Goal: Task Accomplishment & Management: Complete application form

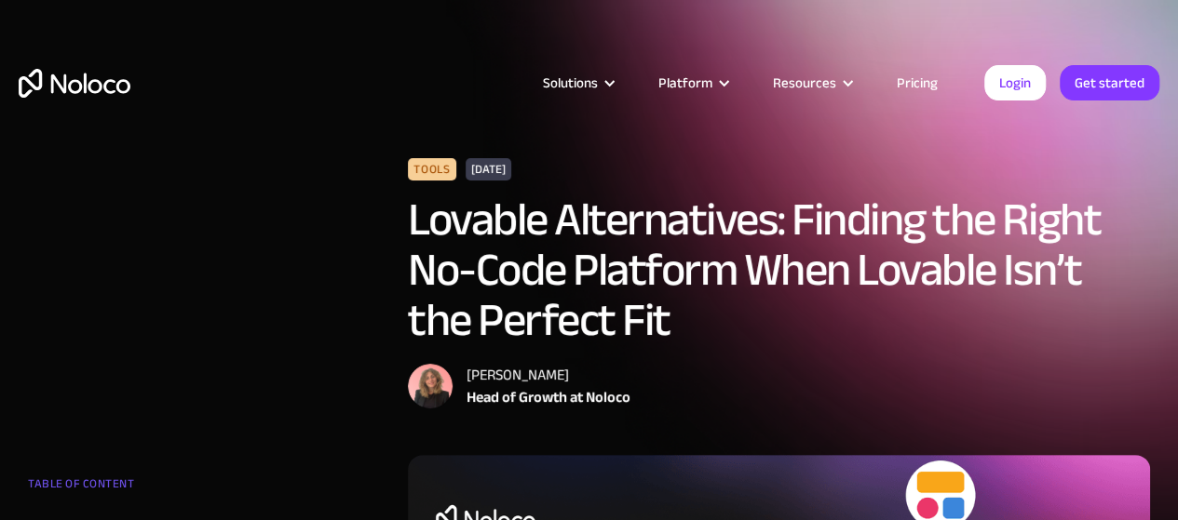
click at [1177, 19] on html "Solutions Use Cases Business Types Project Management Keep track of customers, …" at bounding box center [589, 260] width 1178 height 520
click at [1110, 73] on link "Get started" at bounding box center [1109, 82] width 100 height 35
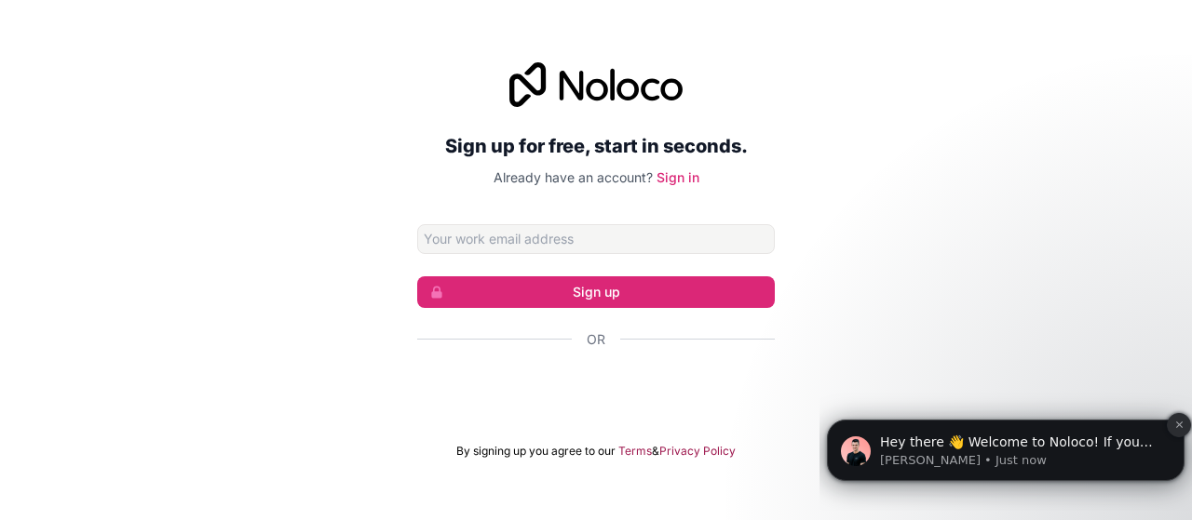
click at [1181, 424] on icon "Dismiss notification" at bounding box center [1179, 425] width 10 height 10
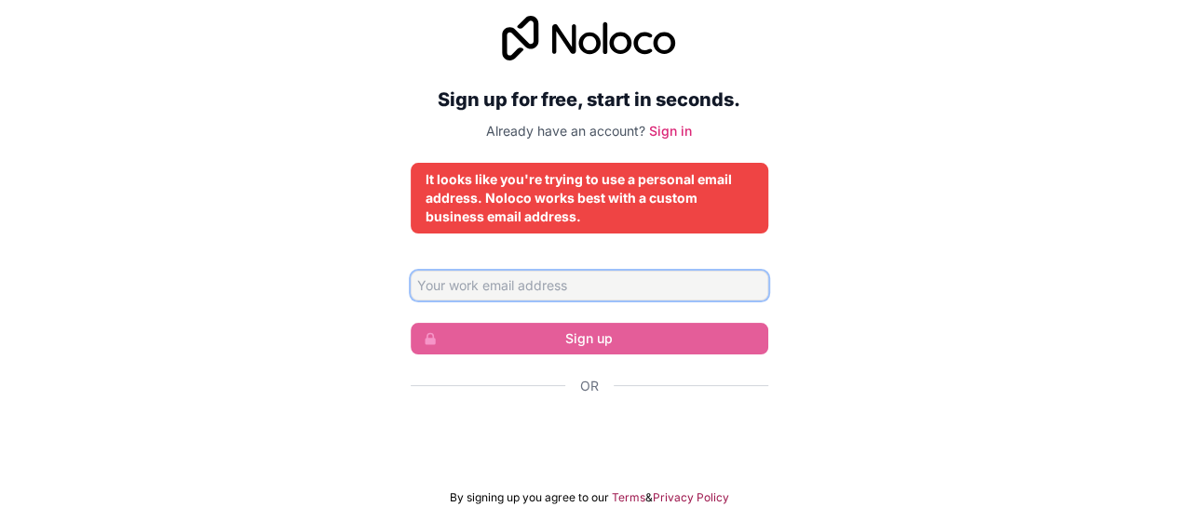
click at [653, 286] on input "Email address" at bounding box center [589, 286] width 357 height 30
type input "tanvi.bhasin@hatrotech.com"
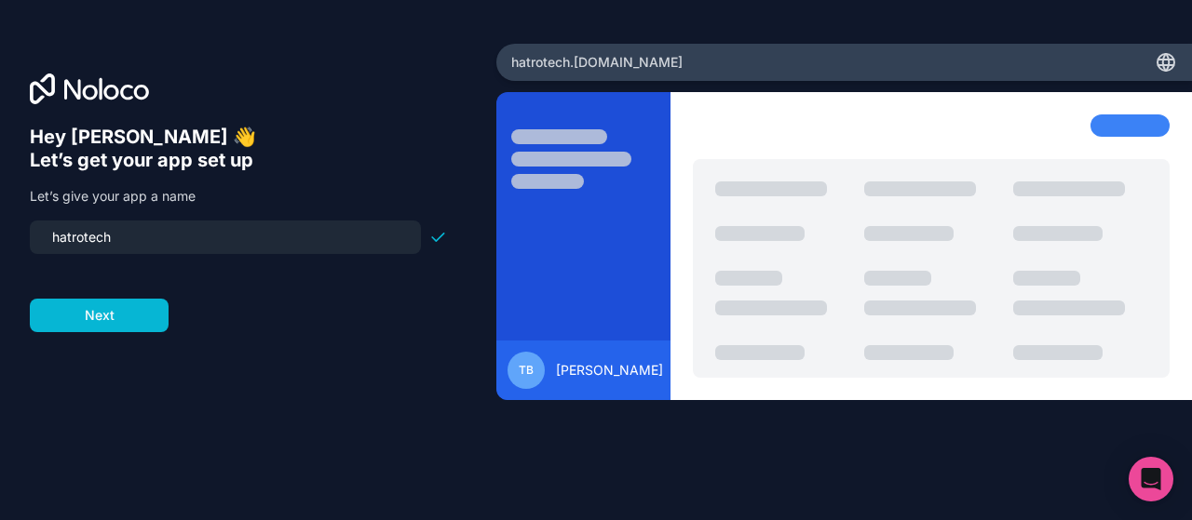
drag, startPoint x: 141, startPoint y: 238, endPoint x: 0, endPoint y: 234, distance: 141.6
click at [0, 234] on div "Hey Tanvi 👋 Let’s get your app set up Let’s give your app a name hatrotech Next" at bounding box center [248, 261] width 496 height 434
type input "tanvi"
click at [92, 314] on button "Next" at bounding box center [99, 316] width 139 height 34
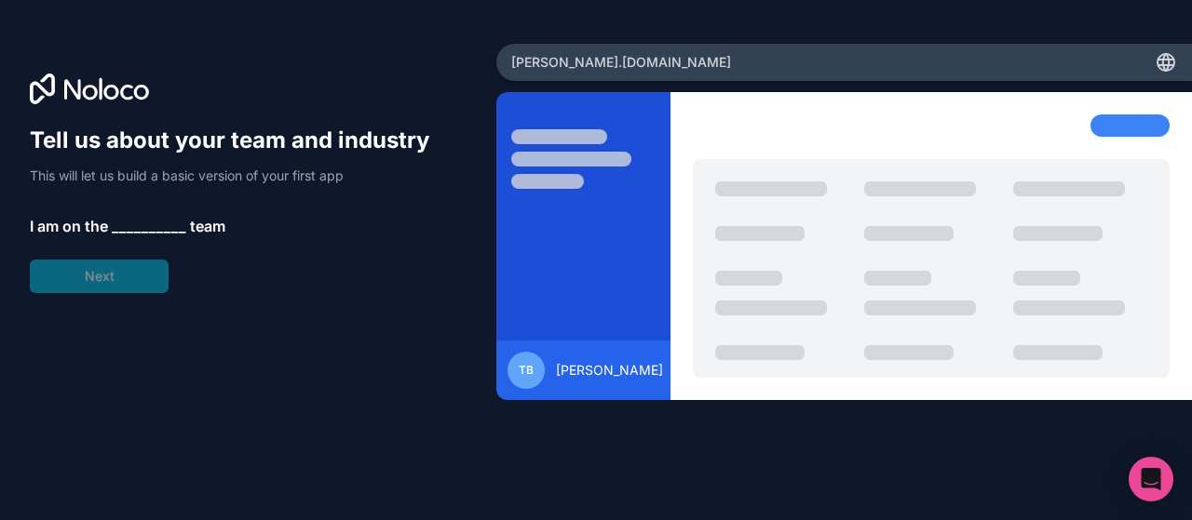
click at [150, 209] on div "Tell us about your team and industry This will let us build a basic version of …" at bounding box center [238, 210] width 417 height 168
click at [145, 226] on span "__________" at bounding box center [149, 226] width 74 height 22
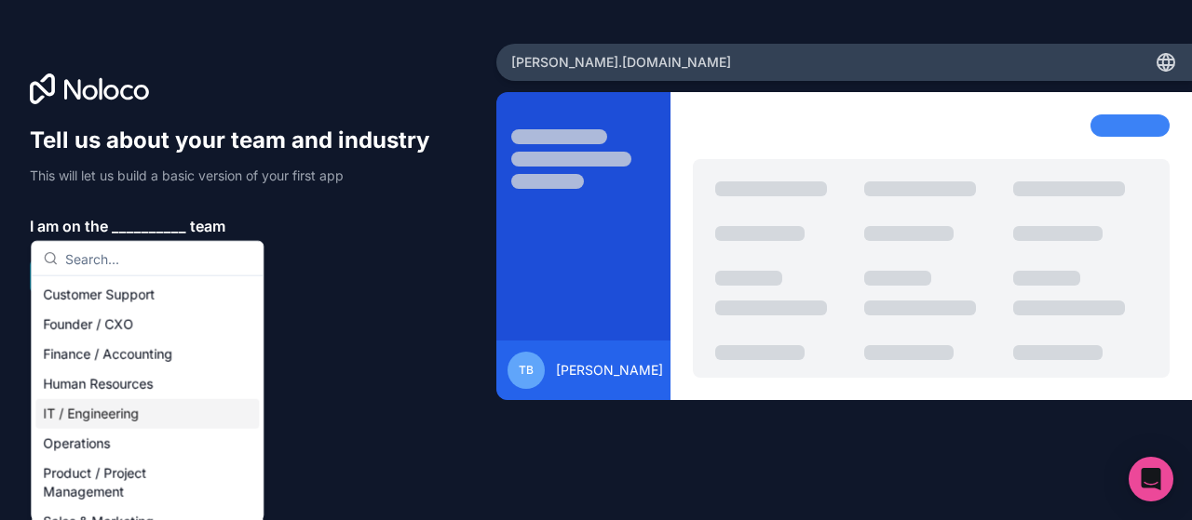
click at [179, 402] on div "IT / Engineering" at bounding box center [146, 414] width 223 height 30
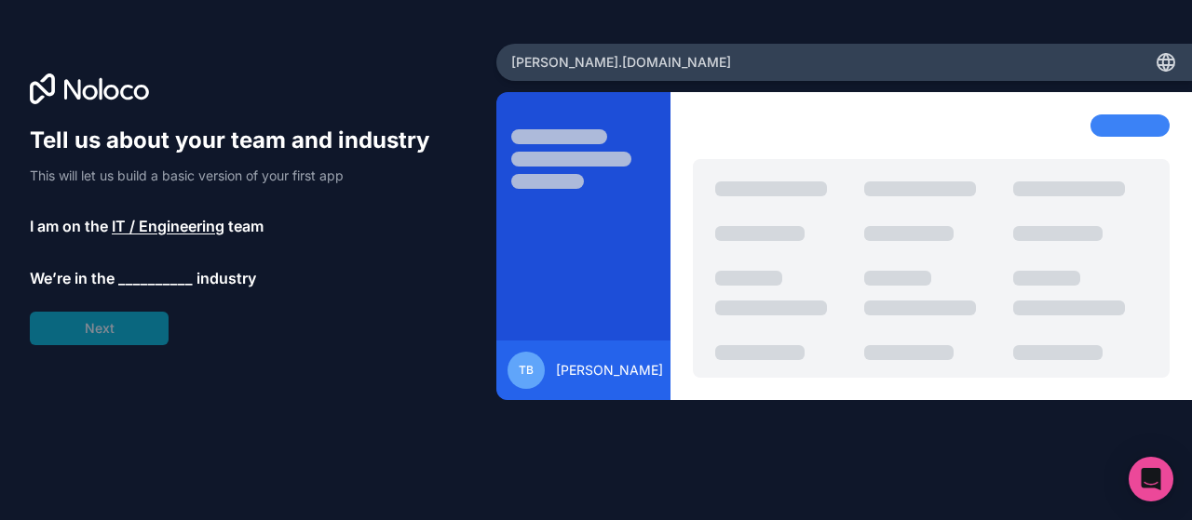
click at [158, 268] on span "__________" at bounding box center [155, 278] width 74 height 22
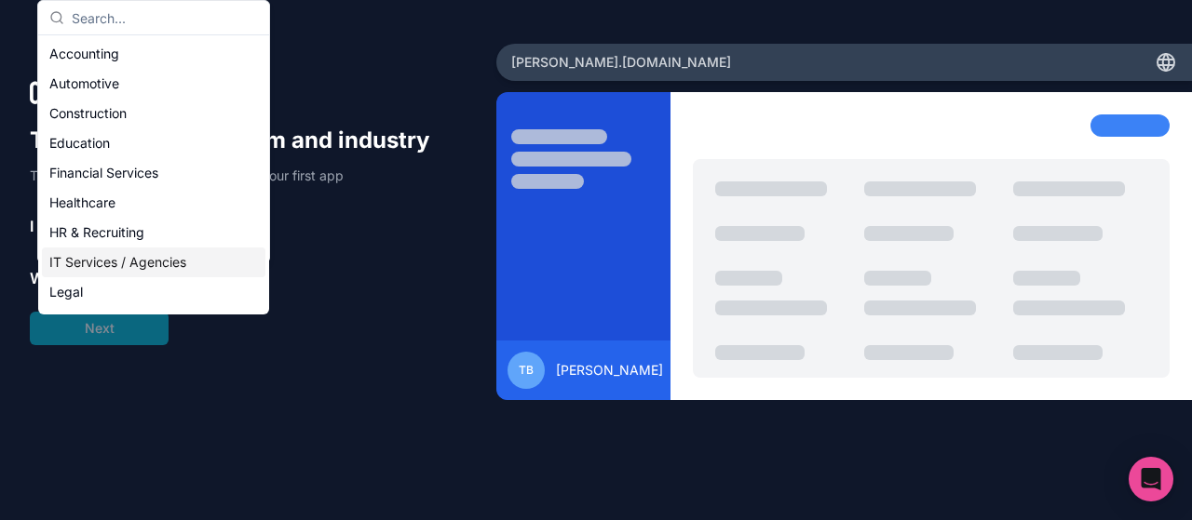
click at [188, 272] on div "IT Services / Agencies" at bounding box center [153, 263] width 223 height 30
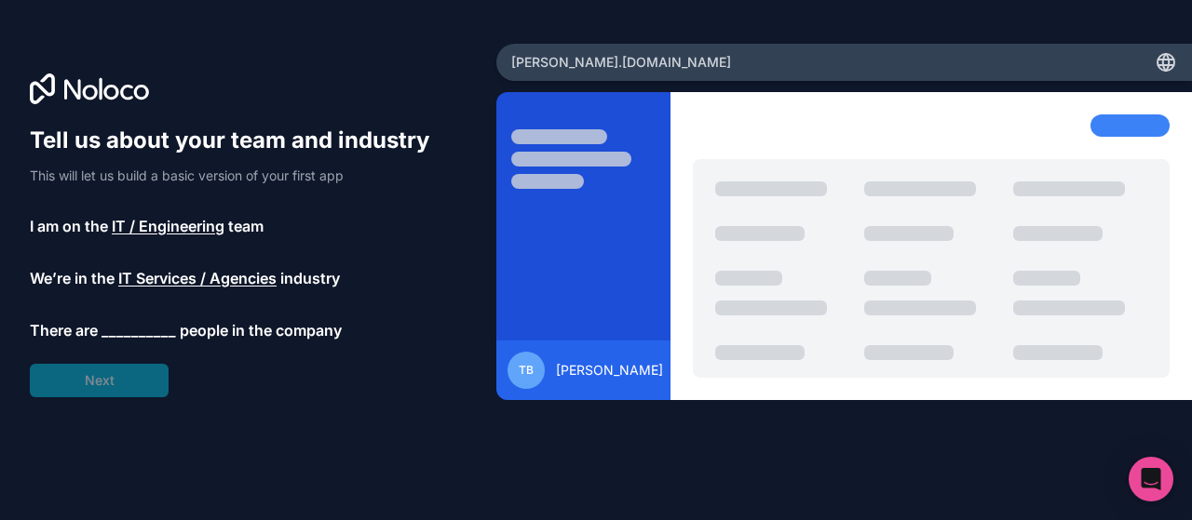
click at [150, 312] on div "Tell us about your team and industry This will let us build a basic version of …" at bounding box center [238, 262] width 417 height 272
click at [147, 329] on span "__________" at bounding box center [138, 330] width 74 height 22
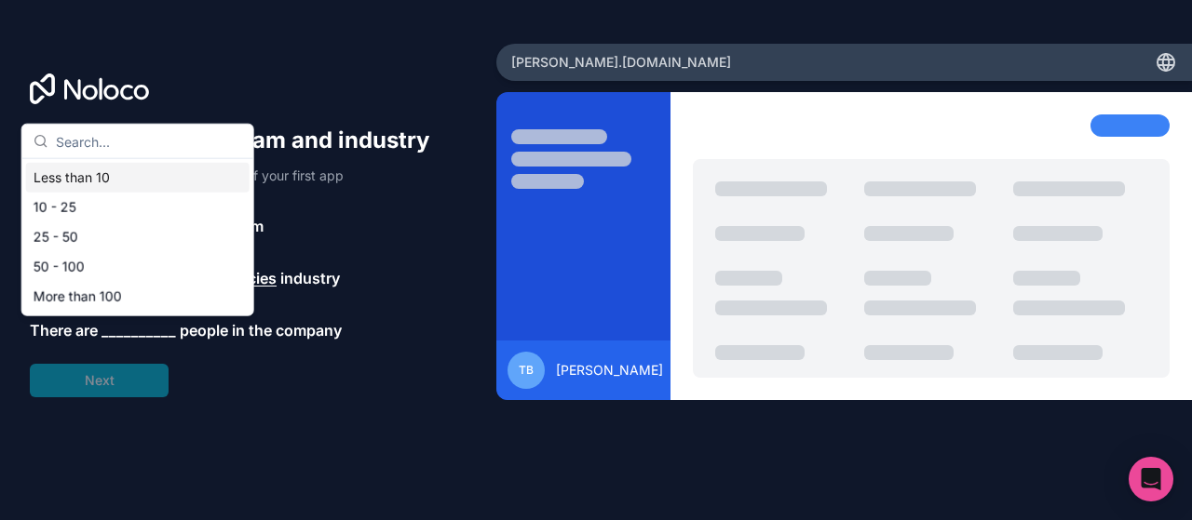
click at [169, 185] on div "Less than 10" at bounding box center [137, 178] width 223 height 30
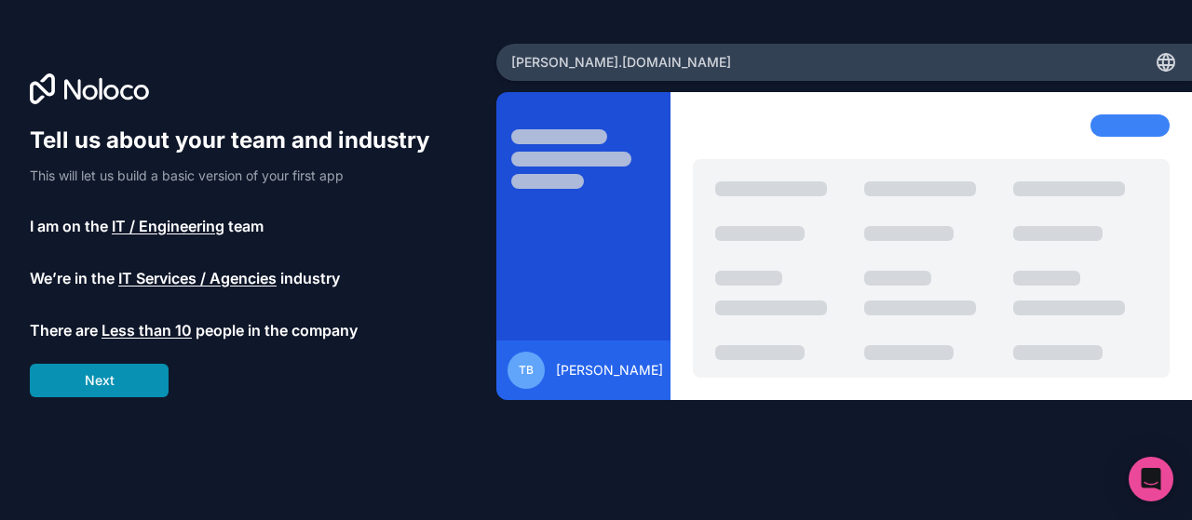
click at [114, 378] on button "Next" at bounding box center [99, 381] width 139 height 34
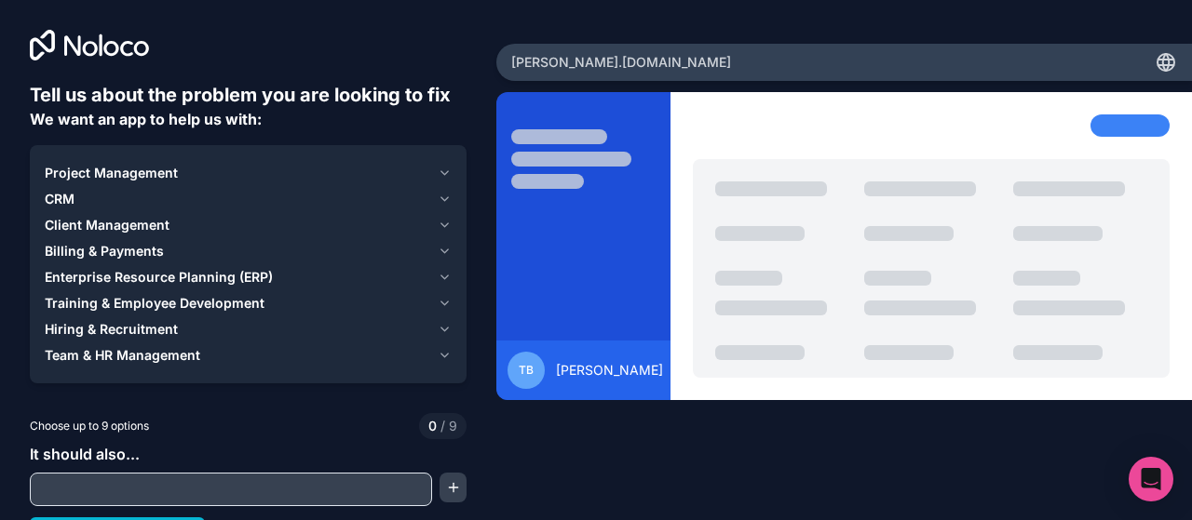
scroll to position [30, 0]
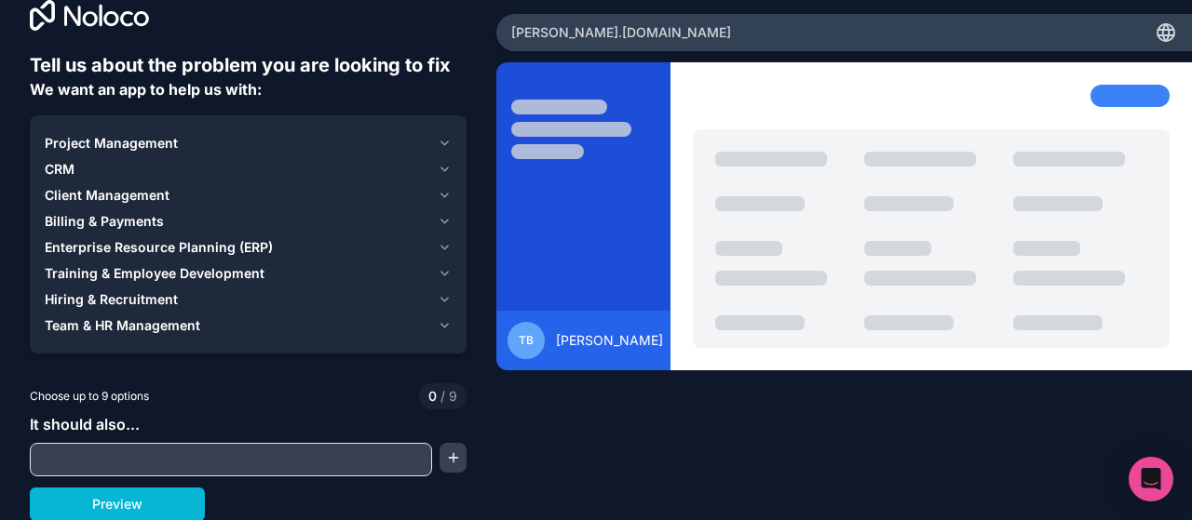
click at [138, 440] on div "It should also..." at bounding box center [248, 444] width 437 height 63
click at [105, 502] on button "Preview" at bounding box center [117, 505] width 175 height 34
click at [195, 132] on button "Project Management" at bounding box center [248, 143] width 407 height 26
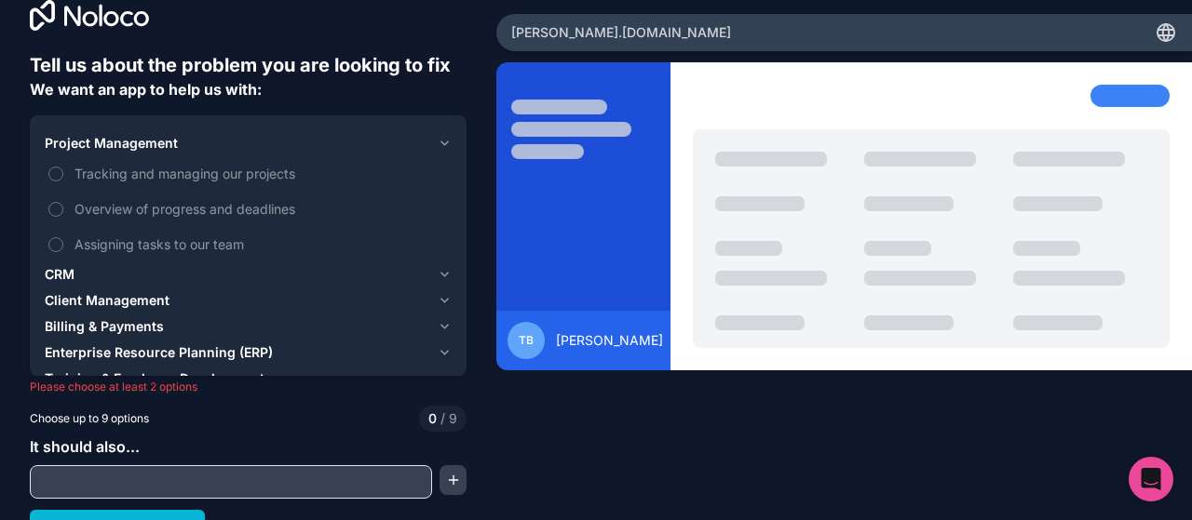
click at [127, 267] on div "CRM" at bounding box center [237, 274] width 385 height 19
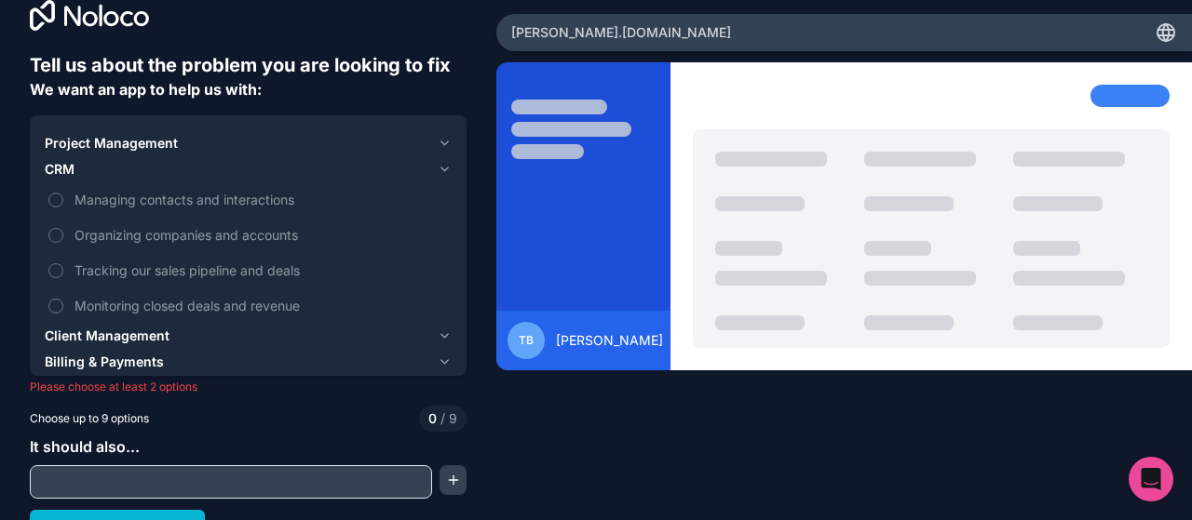
click at [166, 325] on button "Client Management" at bounding box center [248, 336] width 407 height 26
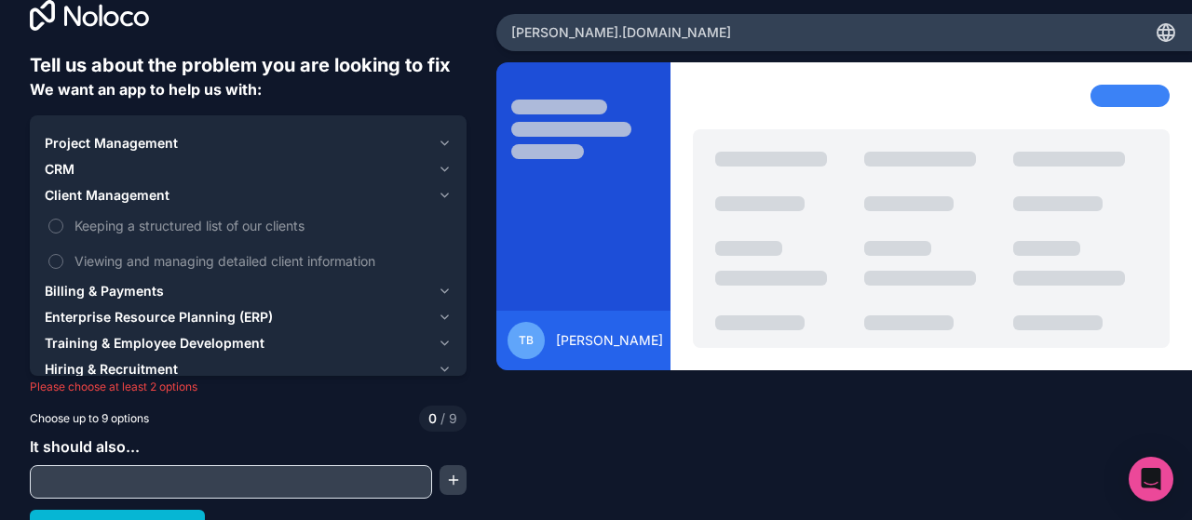
click at [202, 334] on span "Training & Employee Development" at bounding box center [155, 343] width 220 height 19
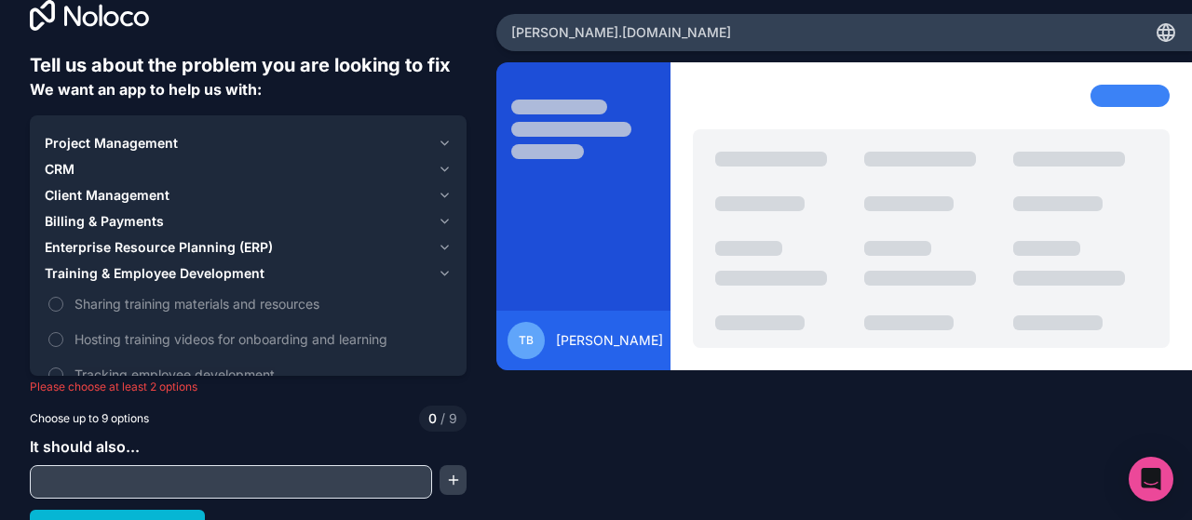
click at [118, 187] on span "Client Management" at bounding box center [107, 195] width 125 height 19
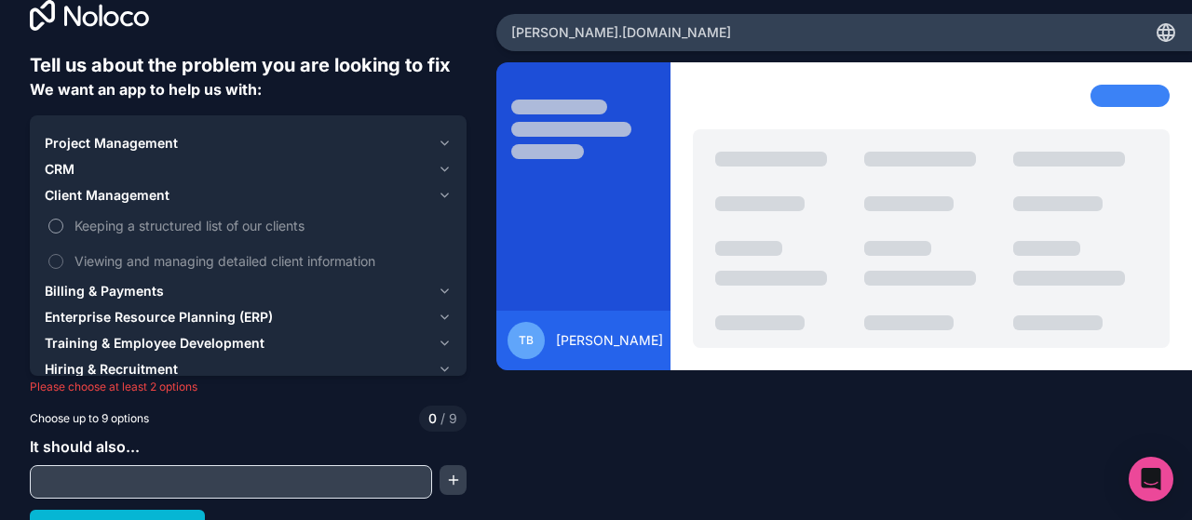
click at [114, 219] on span "Keeping a structured list of our clients" at bounding box center [260, 226] width 373 height 20
click at [63, 219] on button "Keeping a structured list of our clients" at bounding box center [55, 226] width 15 height 15
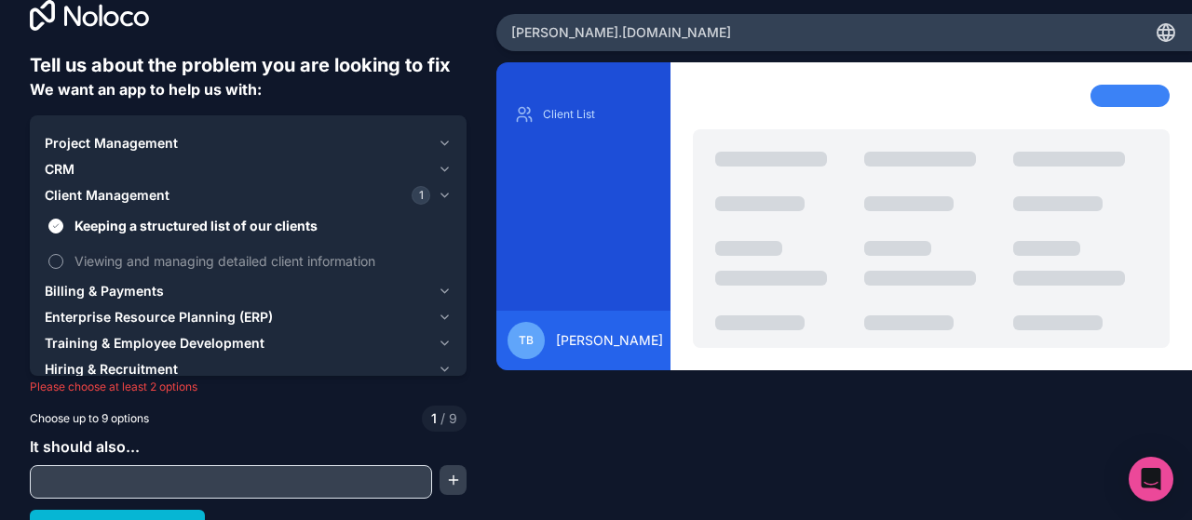
click at [56, 246] on label "Viewing and managing detailed client information" at bounding box center [248, 261] width 407 height 34
click at [56, 254] on button "Viewing and managing detailed client information" at bounding box center [55, 261] width 15 height 15
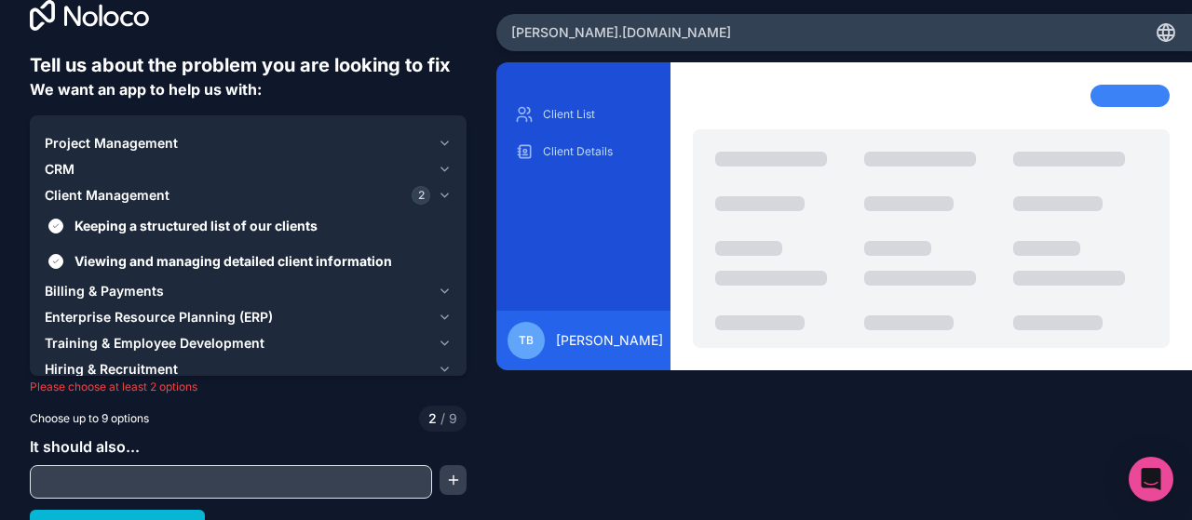
click at [438, 193] on icon "button" at bounding box center [445, 195] width 14 height 15
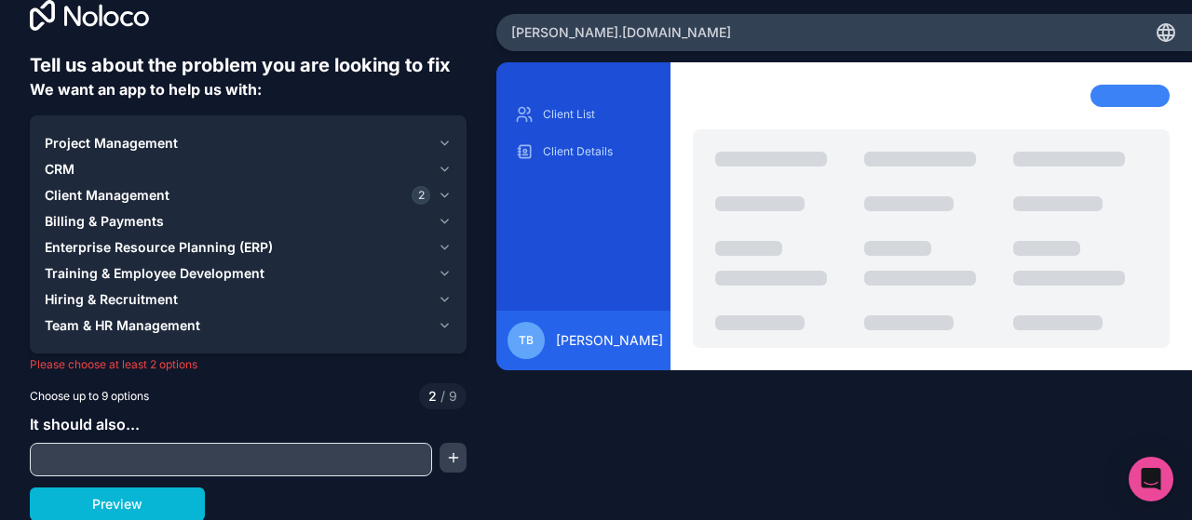
click at [419, 236] on button "Enterprise Resource Planning (ERP)" at bounding box center [248, 248] width 407 height 26
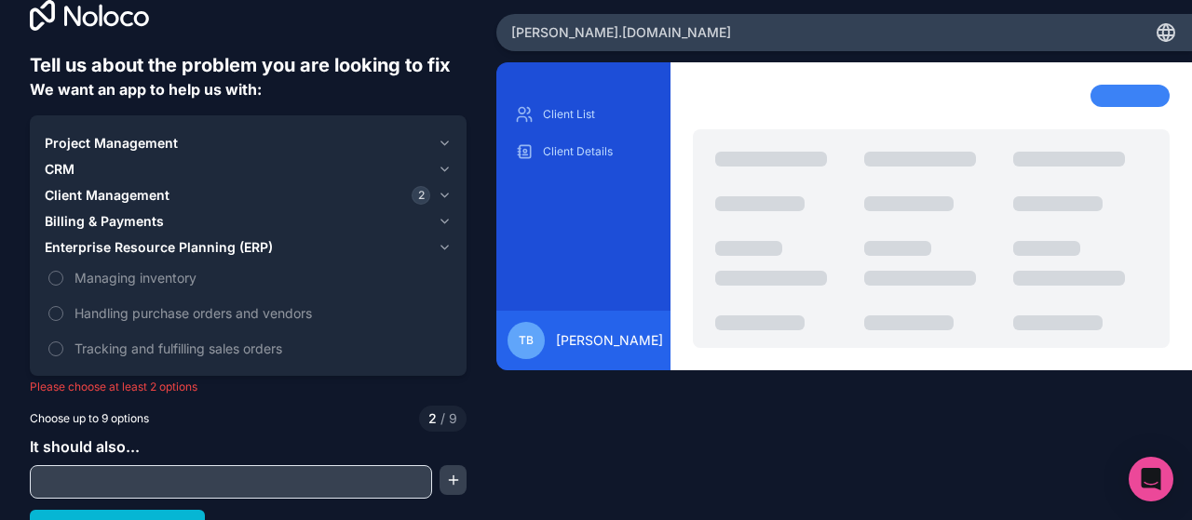
click at [241, 240] on span "Enterprise Resource Planning (ERP)" at bounding box center [159, 247] width 228 height 19
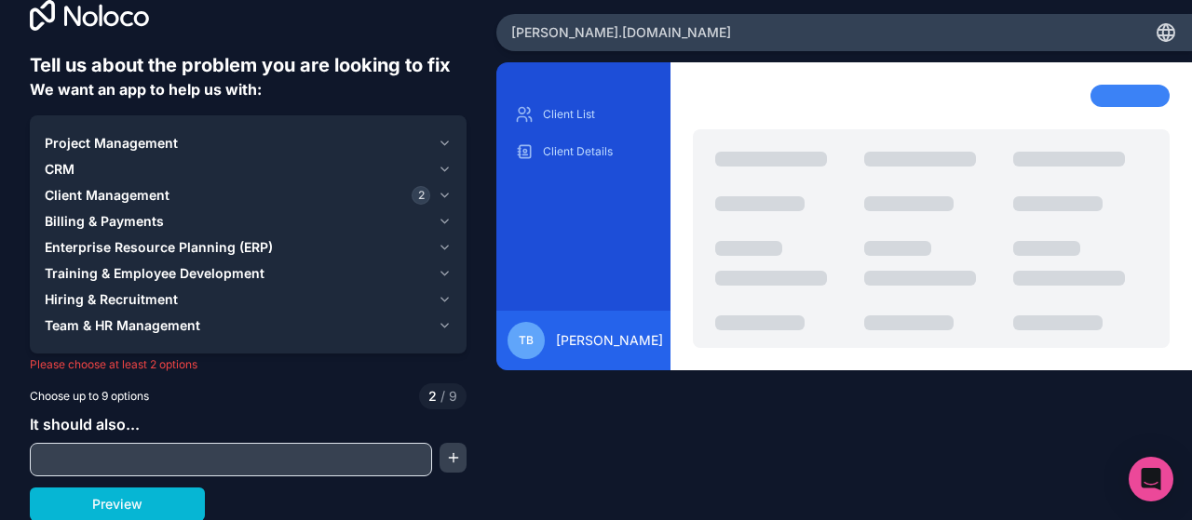
click at [210, 322] on div "Team & HR Management" at bounding box center [237, 326] width 385 height 19
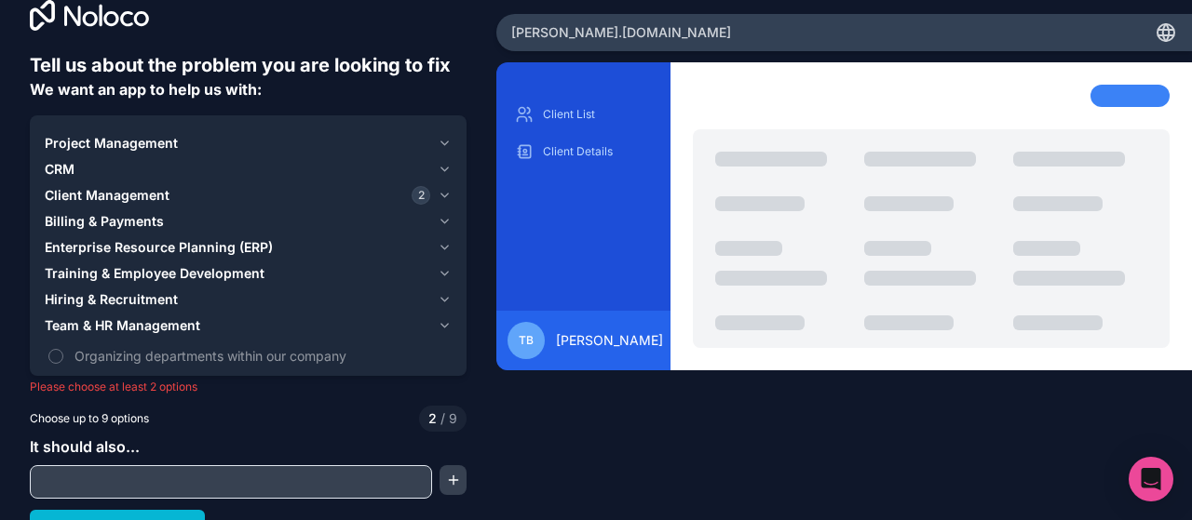
click at [210, 322] on div "Team & HR Management" at bounding box center [237, 326] width 385 height 19
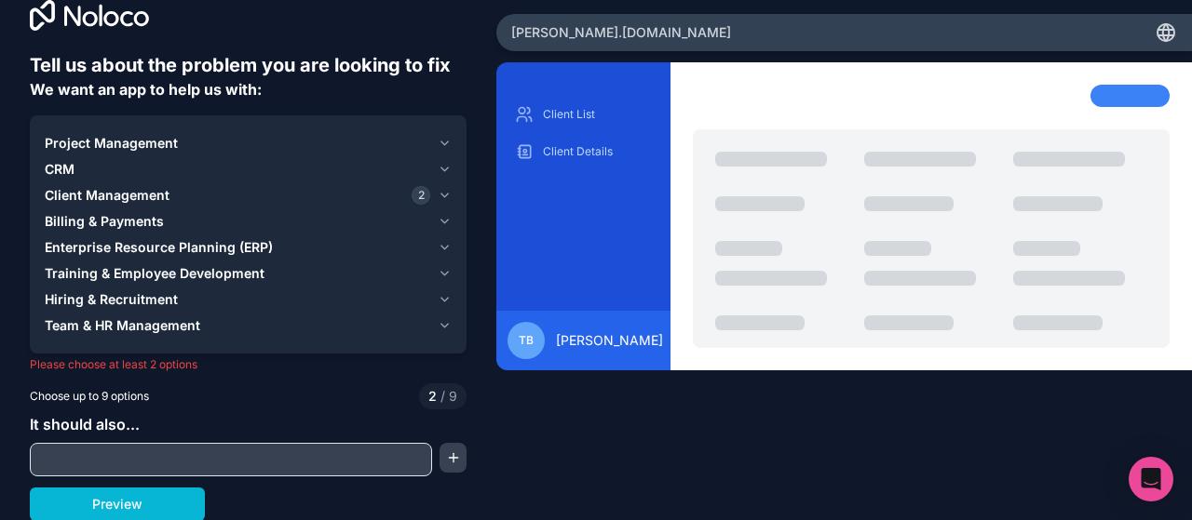
click at [227, 297] on div "Hiring & Recruitment" at bounding box center [237, 299] width 385 height 19
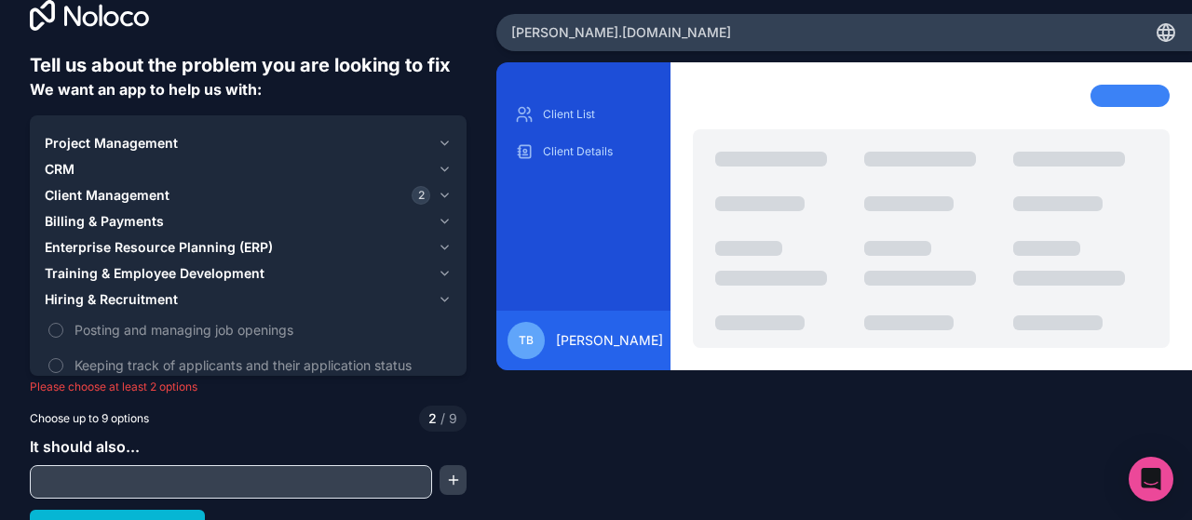
click at [227, 297] on div "Hiring & Recruitment" at bounding box center [237, 299] width 385 height 19
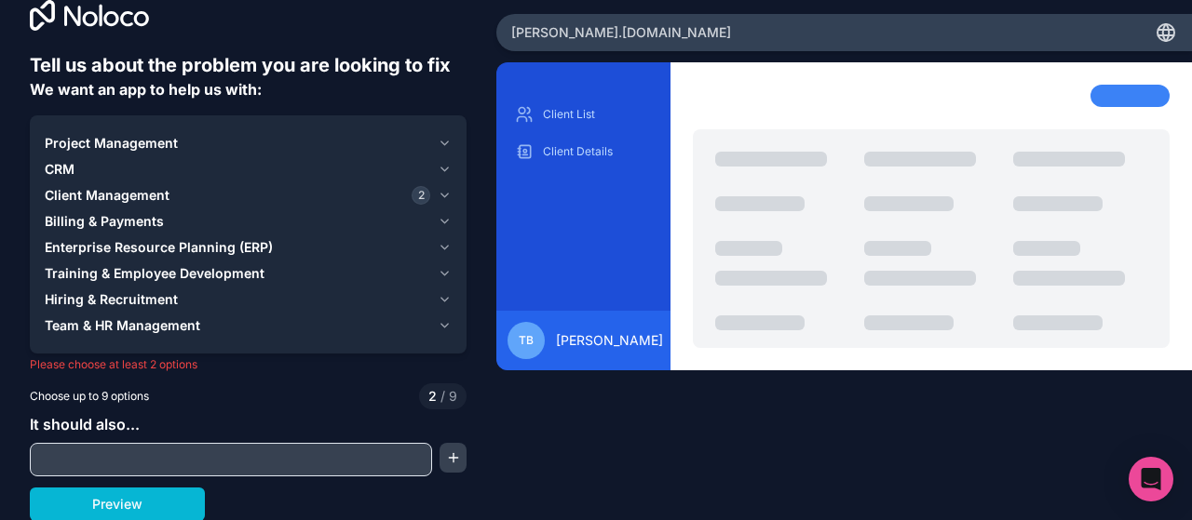
click at [244, 148] on div "Project Management" at bounding box center [237, 143] width 385 height 19
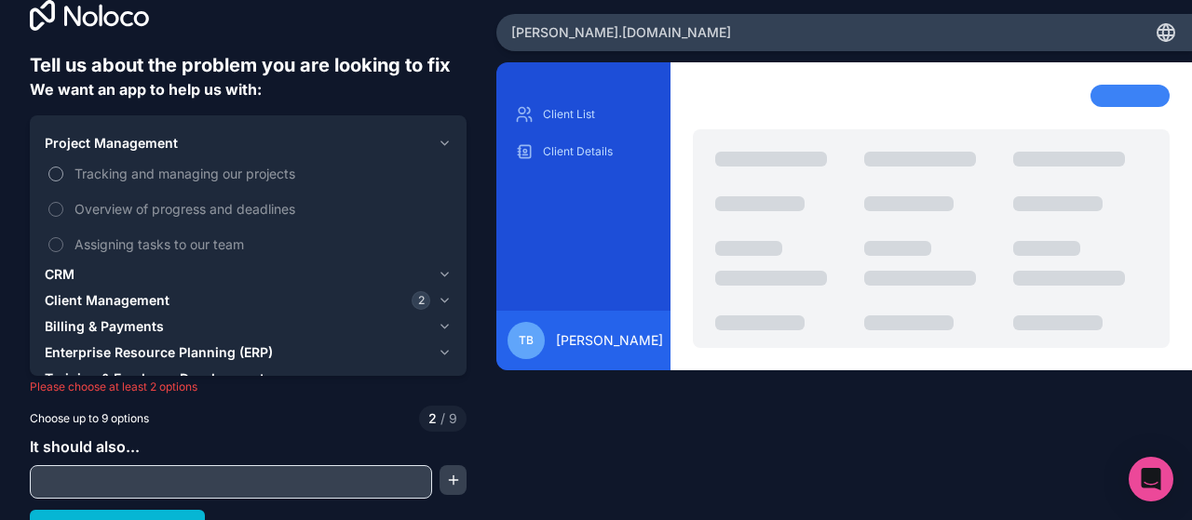
click at [205, 174] on span "Tracking and managing our projects" at bounding box center [260, 174] width 373 height 20
click at [63, 174] on button "Tracking and managing our projects" at bounding box center [55, 174] width 15 height 15
click at [199, 200] on span "Overview of progress and deadlines" at bounding box center [260, 209] width 373 height 20
click at [63, 202] on button "Overview of progress and deadlines" at bounding box center [55, 209] width 15 height 15
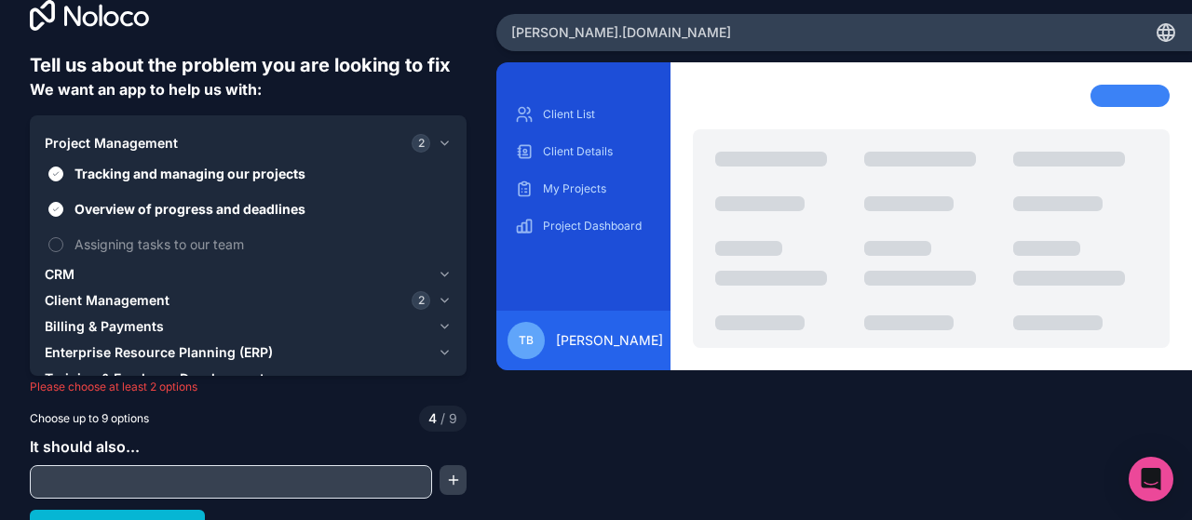
click at [264, 489] on input "text" at bounding box center [230, 482] width 393 height 26
click at [149, 506] on div "Tell us about the problem you are looking to fix We want an app to help us with…" at bounding box center [248, 298] width 437 height 492
click at [147, 516] on button "Preview" at bounding box center [117, 527] width 175 height 34
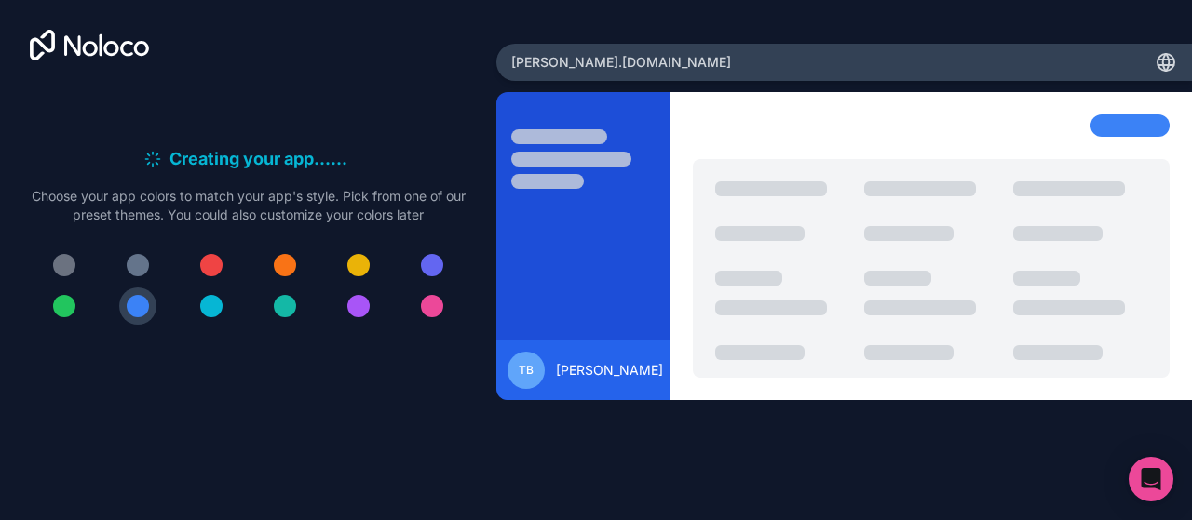
scroll to position [0, 0]
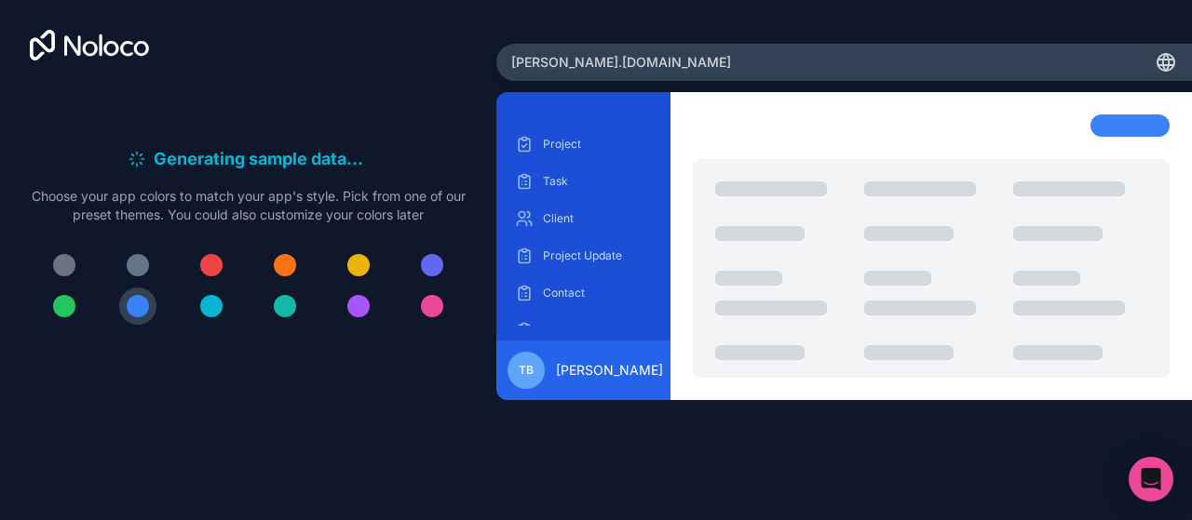
click at [629, 58] on div "tanvi .noloco.co" at bounding box center [843, 62] width 695 height 37
click at [1143, 482] on icon "Open Intercom Messenger" at bounding box center [1149, 479] width 21 height 24
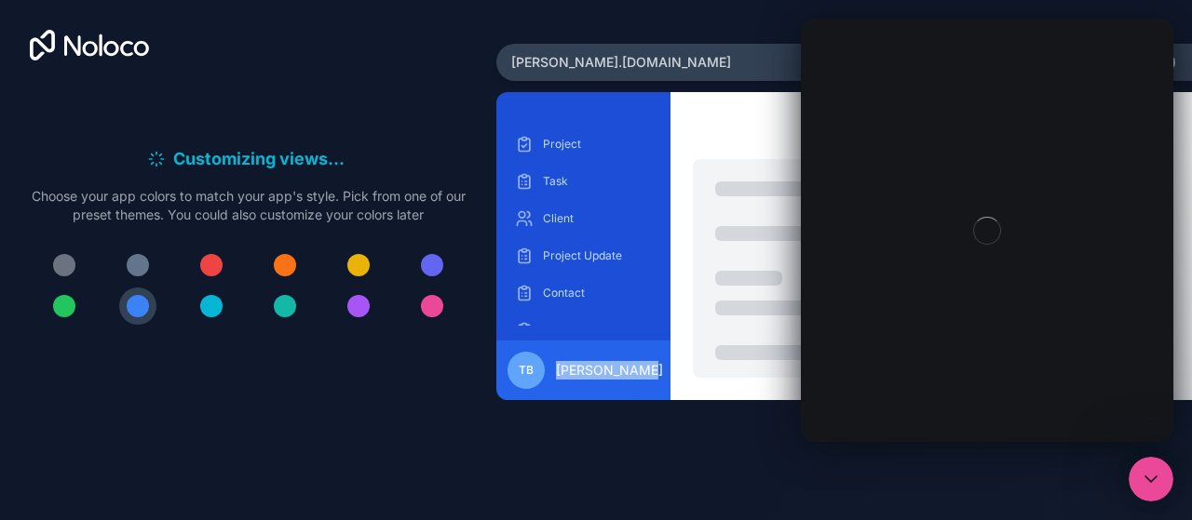
drag, startPoint x: 641, startPoint y: 376, endPoint x: 498, endPoint y: 271, distance: 177.8
click at [498, 271] on div "Project Task Client Project Update Contact Project Assignment TB Tanvi Bhasin" at bounding box center [583, 246] width 174 height 308
click at [456, 420] on div "Customizing views . . . Meanwhile, let's personalize it! Choose your app colors…" at bounding box center [248, 217] width 496 height 434
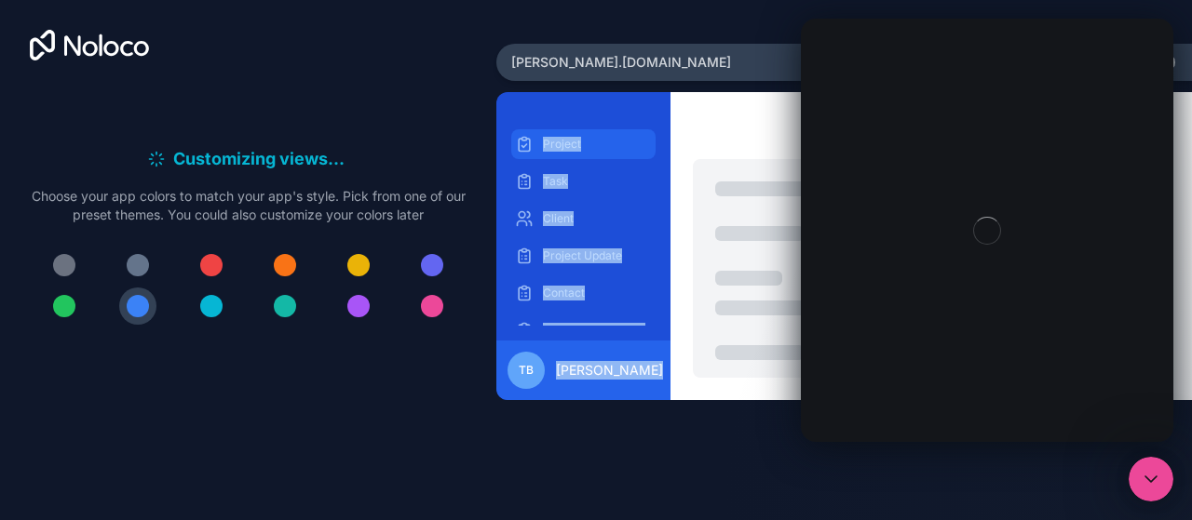
drag, startPoint x: 670, startPoint y: 419, endPoint x: 543, endPoint y: 151, distance: 296.9
click at [543, 151] on div "Project Task Client Project Update Contact Project Assignment TB Tanvi Bhasin" at bounding box center [843, 284] width 695 height 385
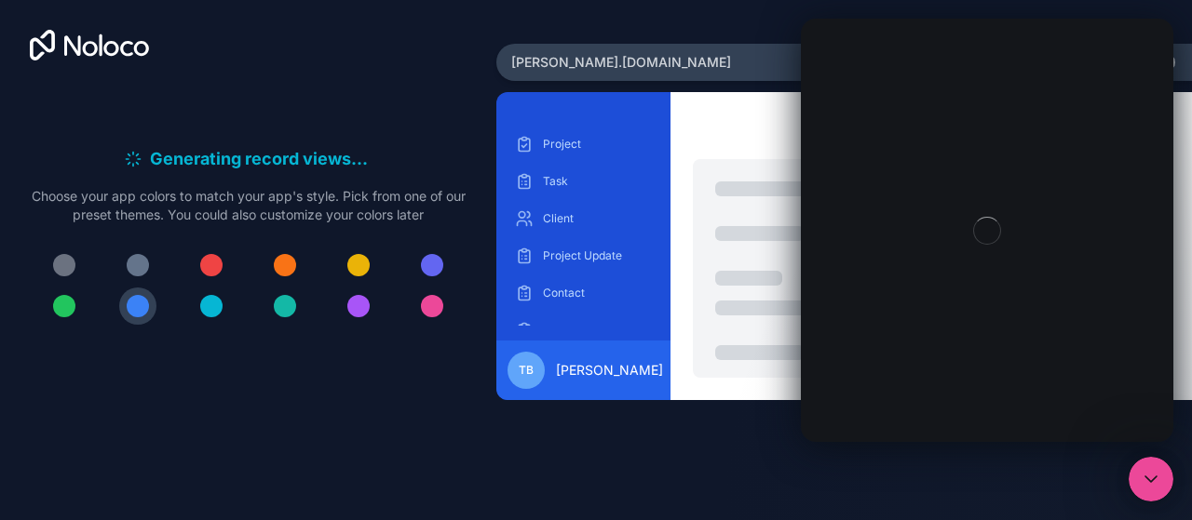
click at [446, 422] on div "Generating record views . . . Meanwhile, let's personalize it! Choose your app …" at bounding box center [248, 217] width 496 height 434
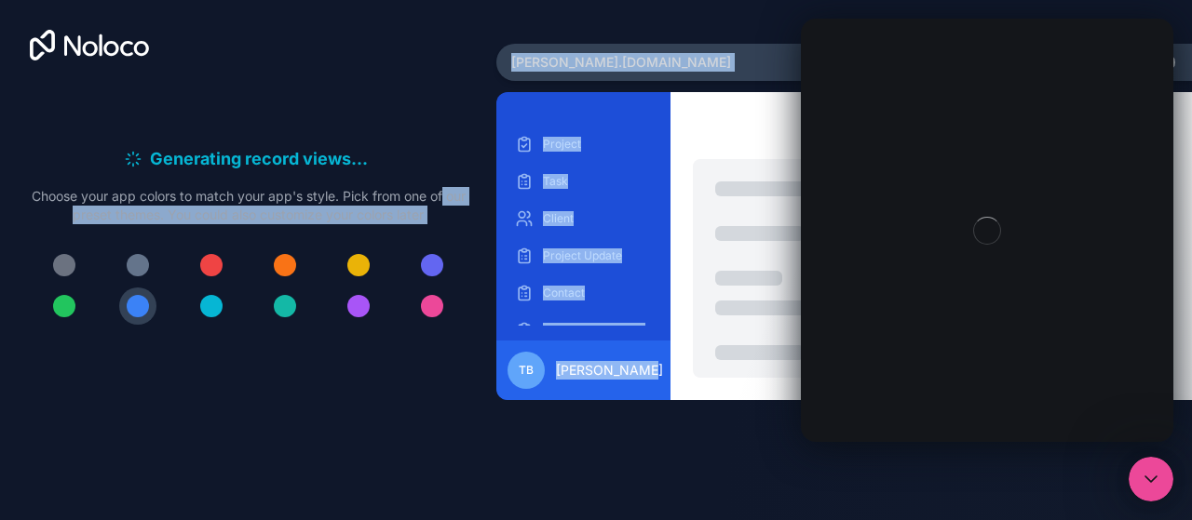
drag, startPoint x: 647, startPoint y: 375, endPoint x: 490, endPoint y: 183, distance: 248.0
click at [490, 183] on div "Generating record views . . . Meanwhile, let's personalize it! Choose your app …" at bounding box center [596, 260] width 1192 height 520
click at [460, 434] on div "Generating record views . . . Meanwhile, let's personalize it! Choose your app …" at bounding box center [596, 260] width 1192 height 520
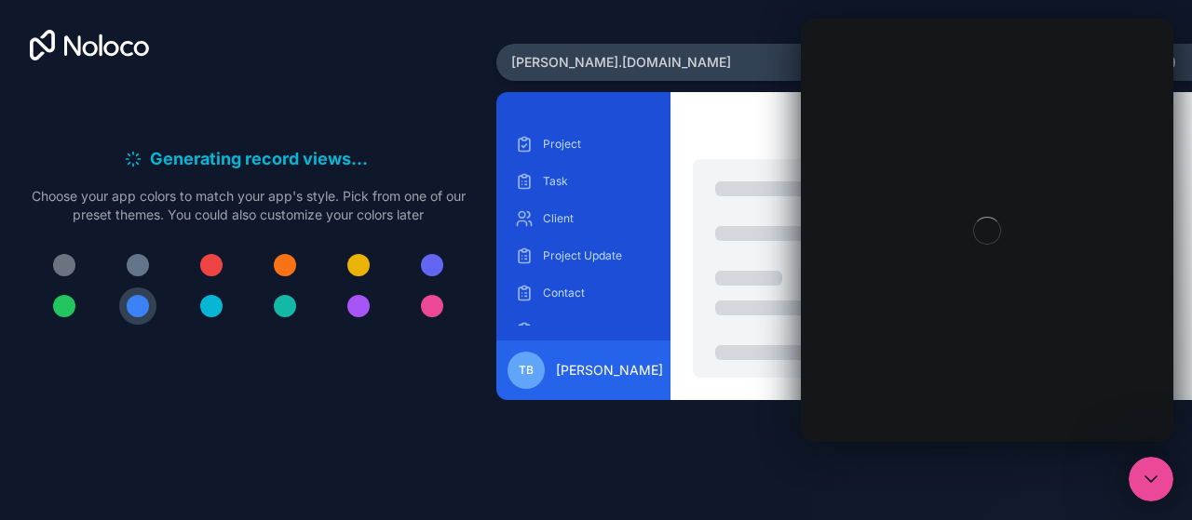
click at [1154, 487] on icon "Close Intercom Messenger" at bounding box center [1150, 479] width 22 height 22
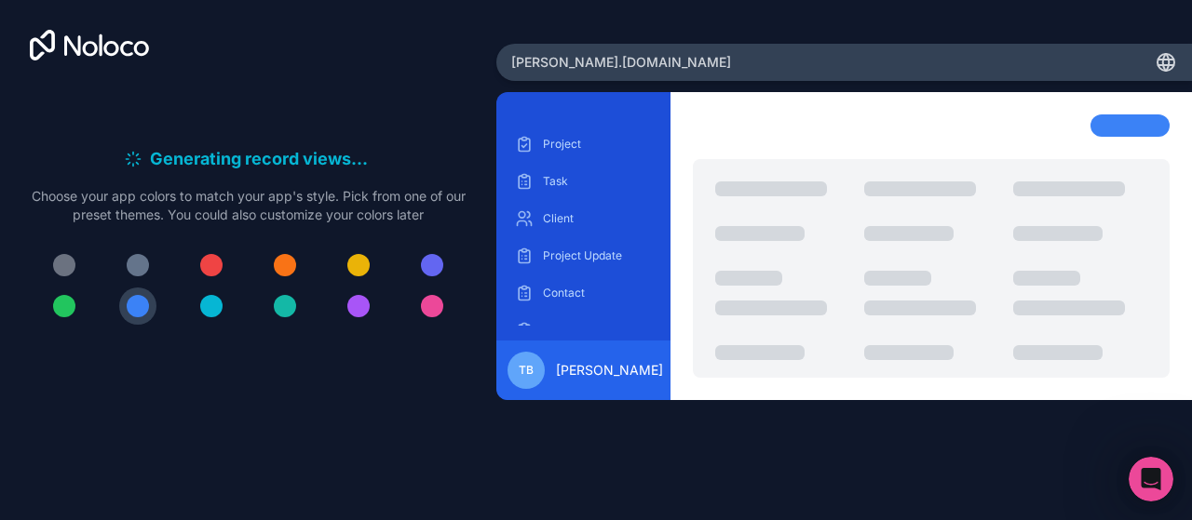
click at [276, 188] on p "Choose your app colors to match your app's style. Pick from one of our preset t…" at bounding box center [248, 205] width 437 height 37
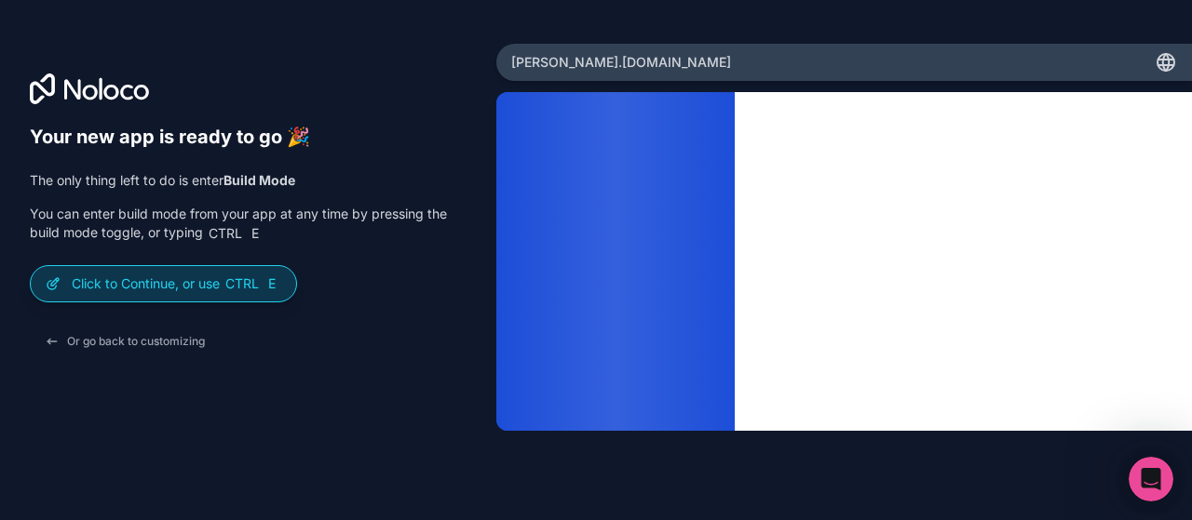
click at [209, 277] on p "Click to Continue, or use Ctrl E" at bounding box center [176, 284] width 209 height 19
